Goal: Navigation & Orientation: Go to known website

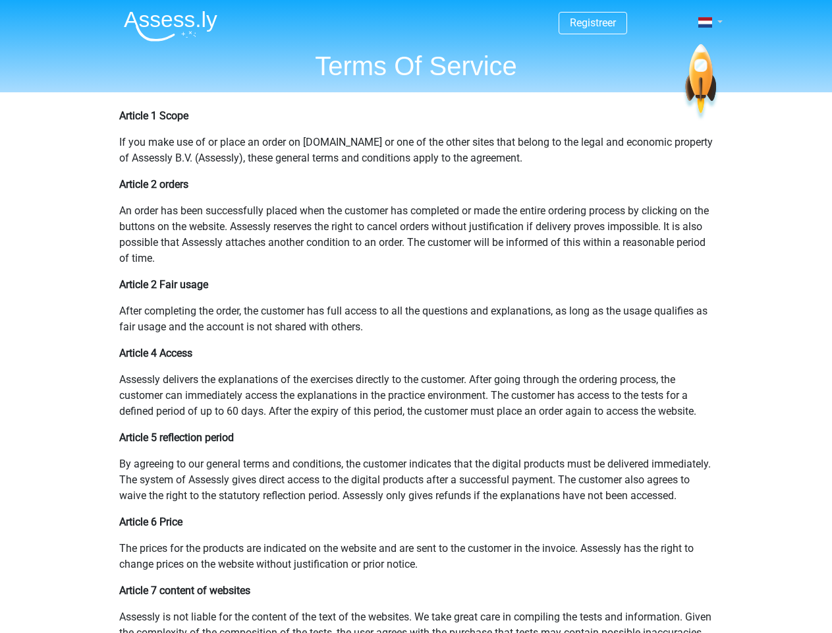
click at [706, 22] on span at bounding box center [706, 22] width 14 height 11
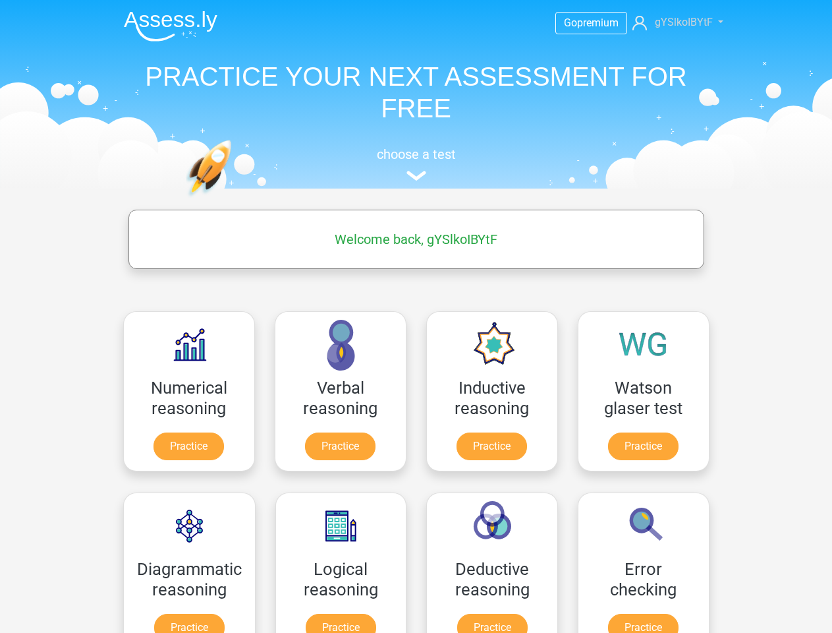
click at [674, 22] on span "gYSlkoIBYtF" at bounding box center [684, 22] width 58 height 13
